Goal: Find specific page/section: Find specific page/section

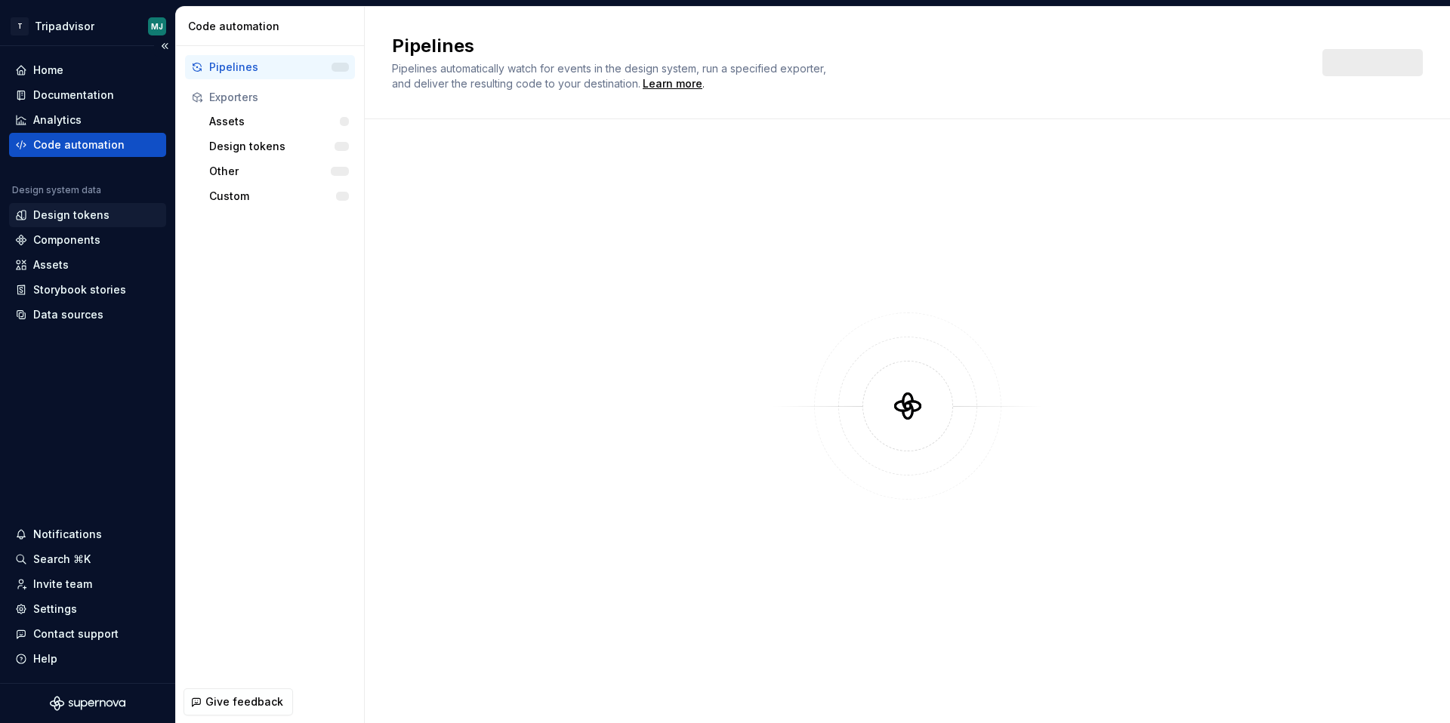
click at [82, 220] on div "Design tokens" at bounding box center [71, 215] width 76 height 15
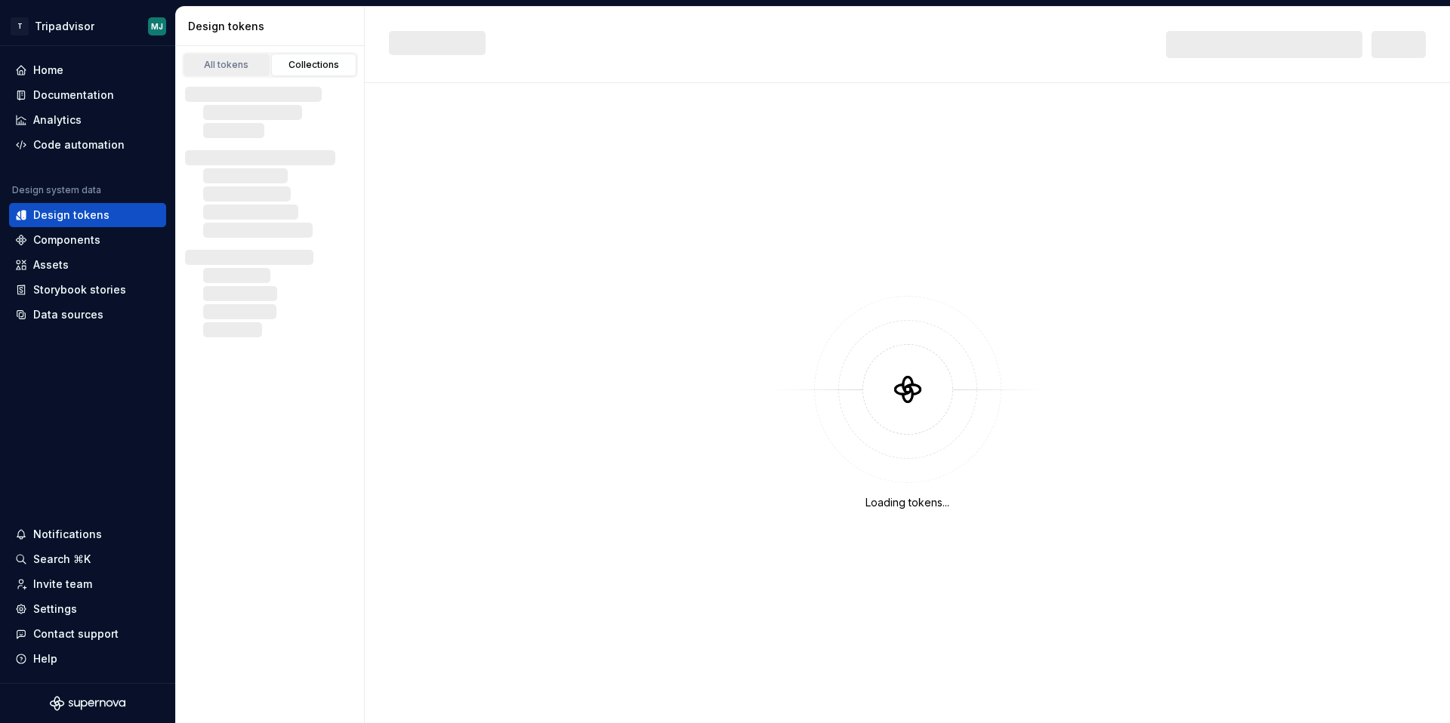
click at [229, 65] on div "All tokens" at bounding box center [227, 65] width 76 height 12
